Goal: Transaction & Acquisition: Subscribe to service/newsletter

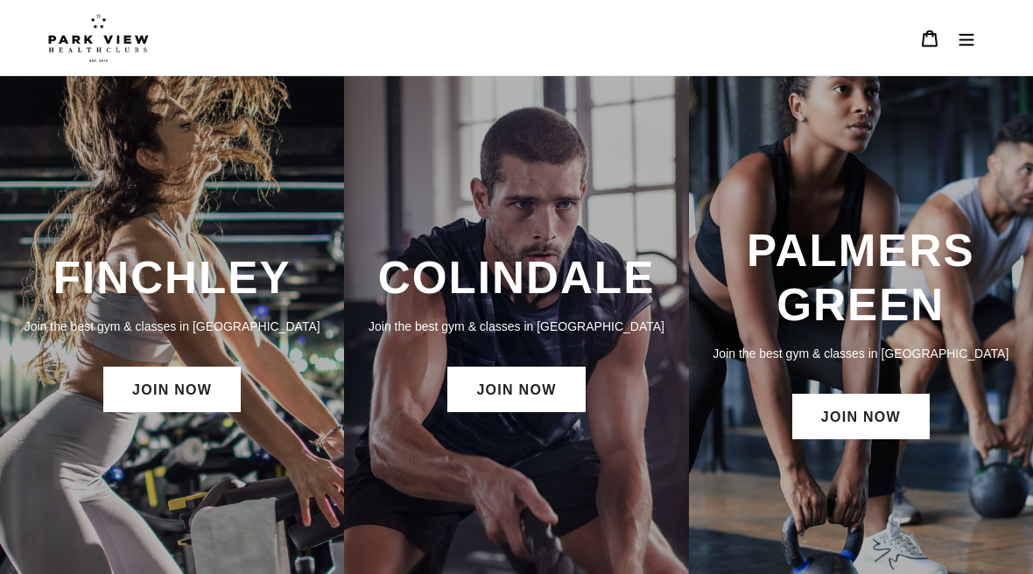
click at [118, 49] on img at bounding box center [98, 37] width 101 height 49
click at [179, 393] on link "JOIN NOW" at bounding box center [171, 390] width 137 height 46
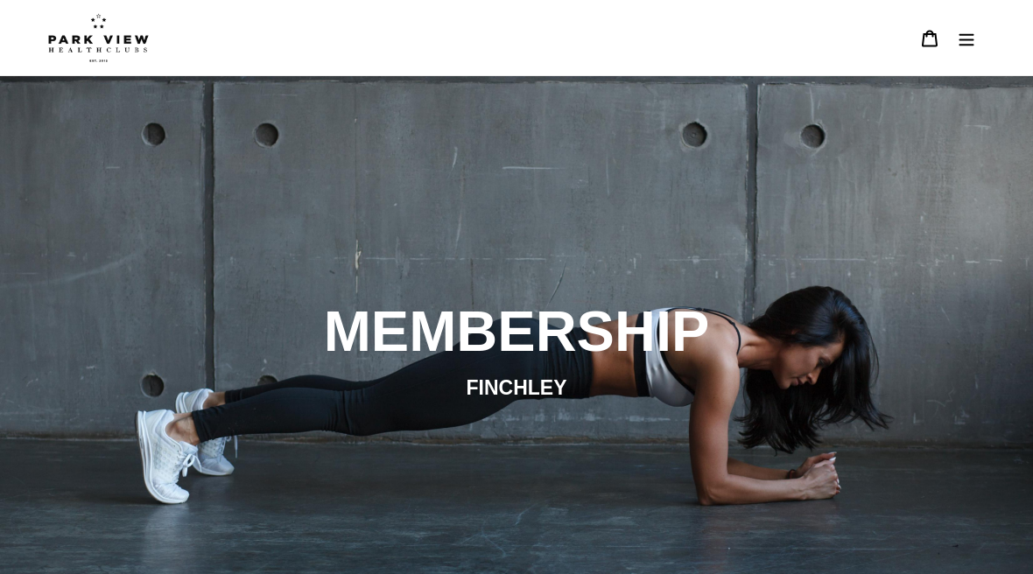
click at [972, 37] on icon "Menu" at bounding box center [967, 39] width 18 height 18
